Goal: Information Seeking & Learning: Learn about a topic

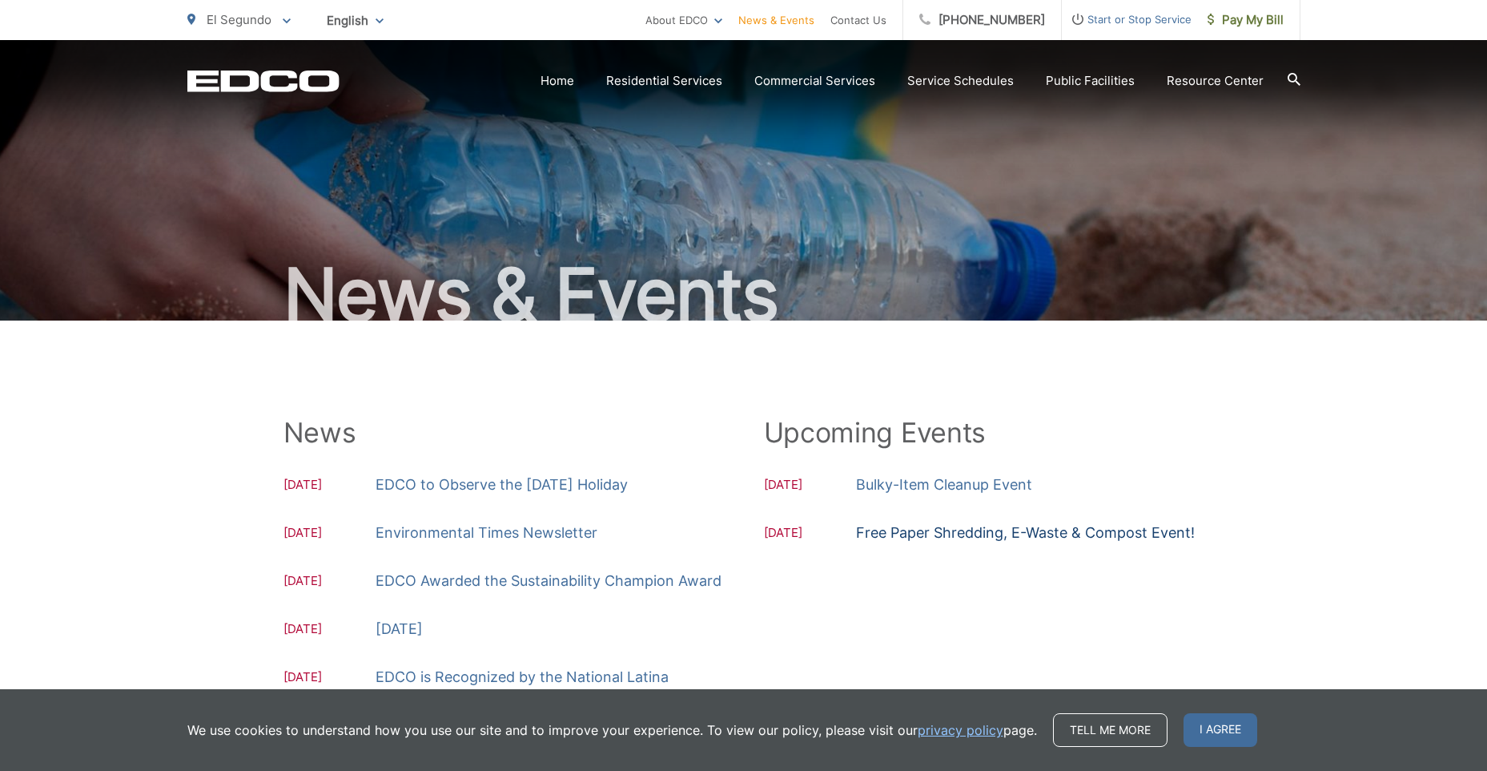
click at [926, 534] on link "Free Paper Shredding, E-Waste & Compost Event!" at bounding box center [1025, 533] width 339 height 24
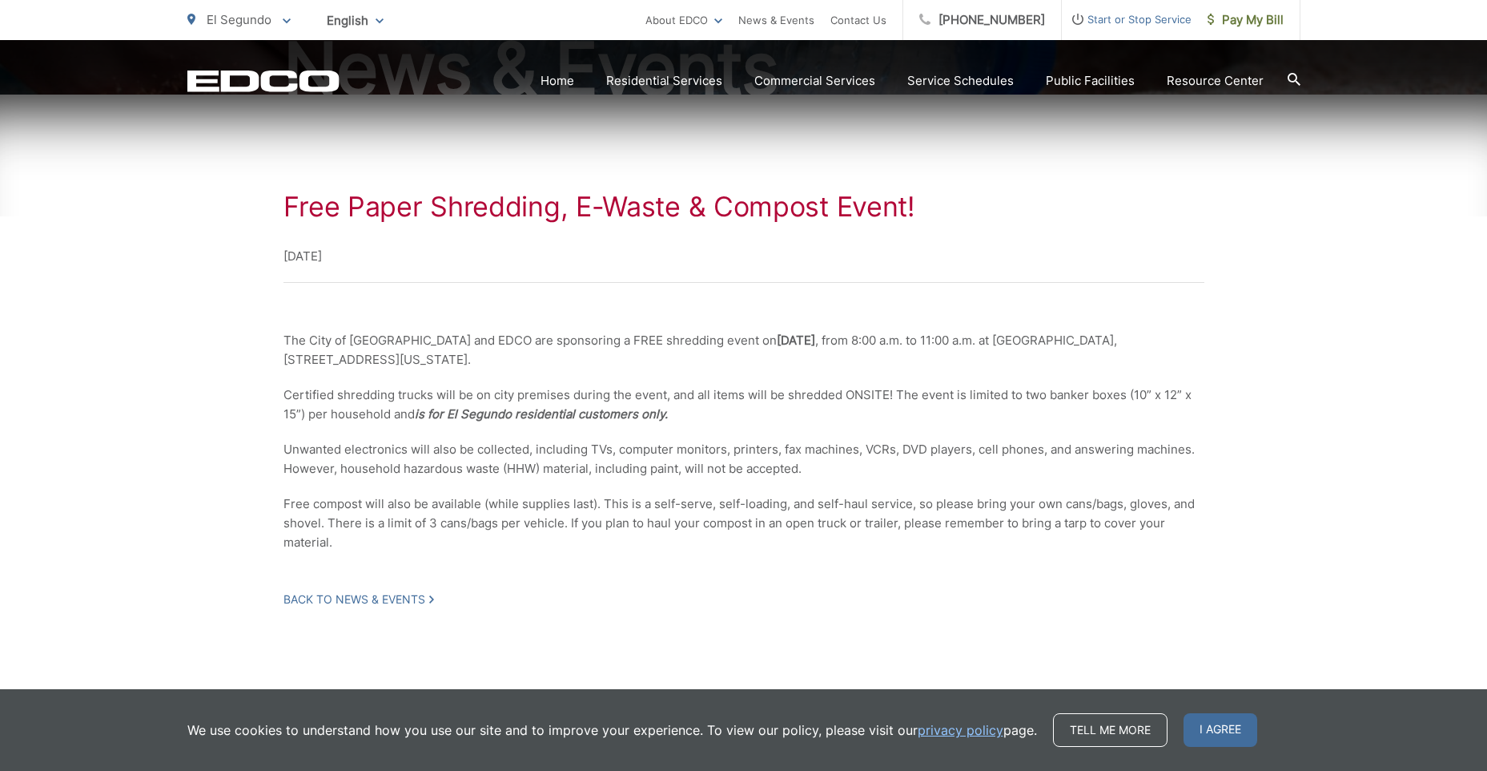
scroll to position [240, 0]
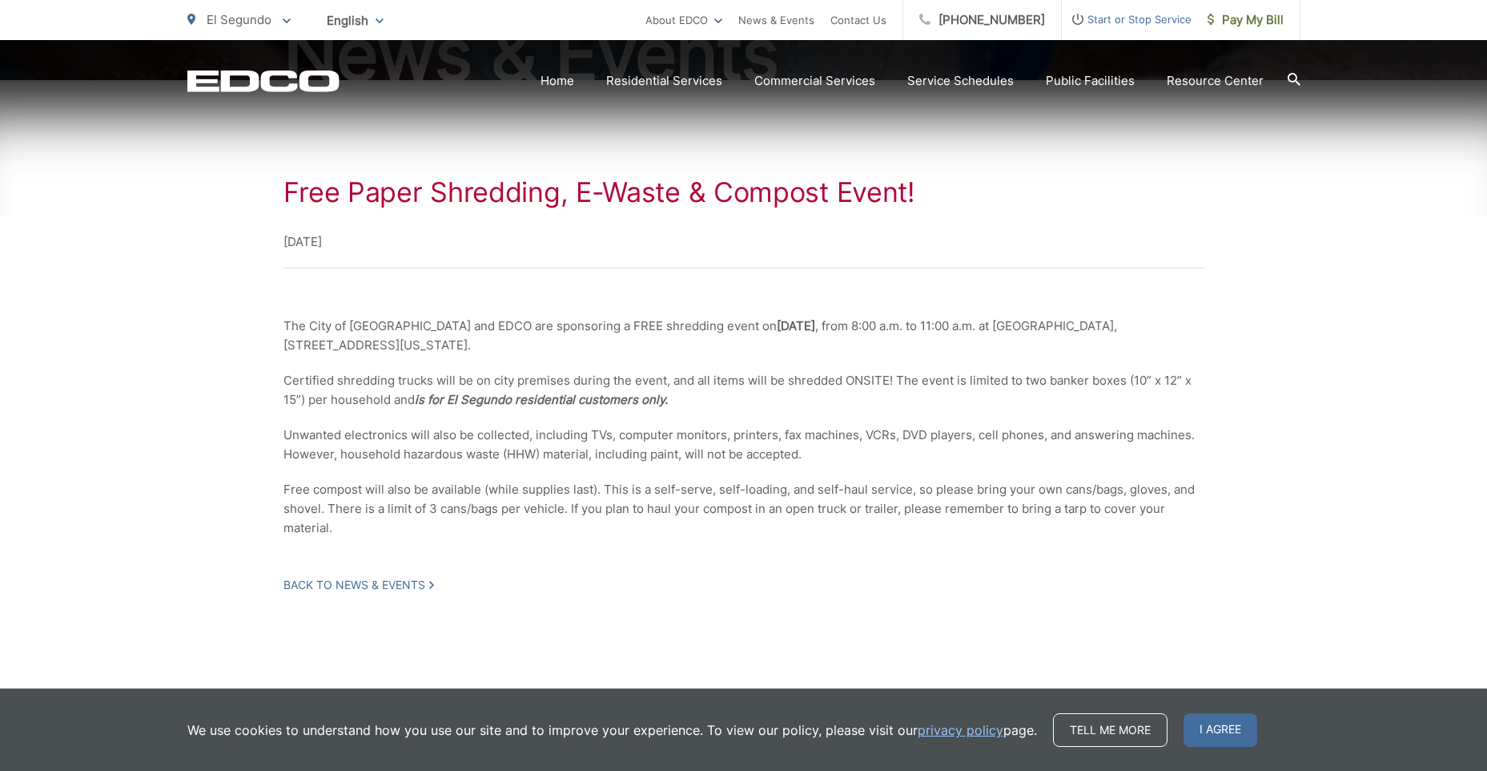
click at [598, 558] on div "Free Paper Shredding, E-Waste & Compost Event! October 18, 2025 The City of El …" at bounding box center [744, 384] width 921 height 416
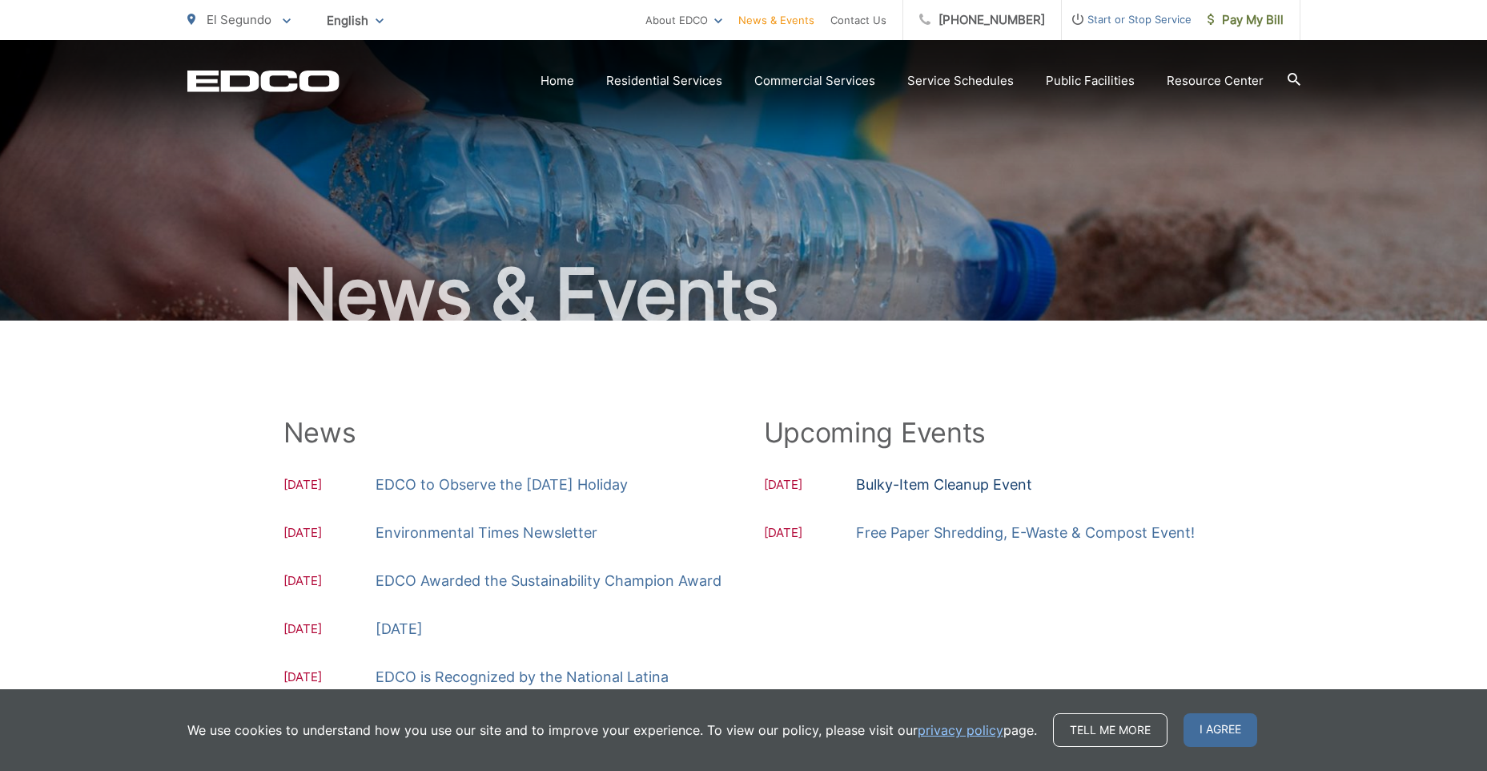
click at [1003, 484] on link "Bulky-Item Cleanup Event" at bounding box center [944, 485] width 176 height 24
